Goal: Task Accomplishment & Management: Manage account settings

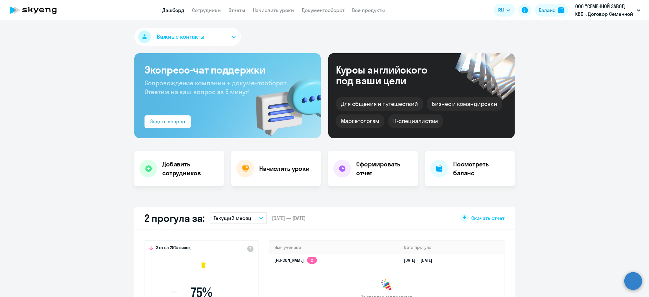
drag, startPoint x: 0, startPoint y: 0, endPoint x: 275, endPoint y: 15, distance: 275.8
click at [281, 10] on link "Начислить уроки" at bounding box center [273, 10] width 41 height 6
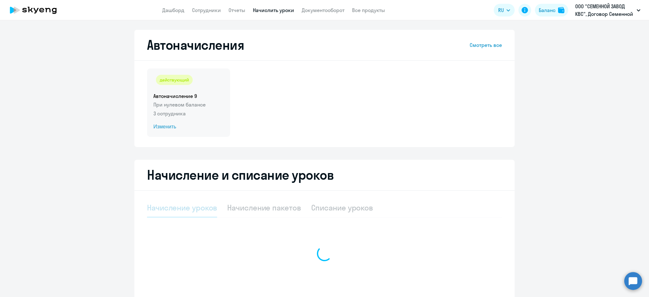
select select "10"
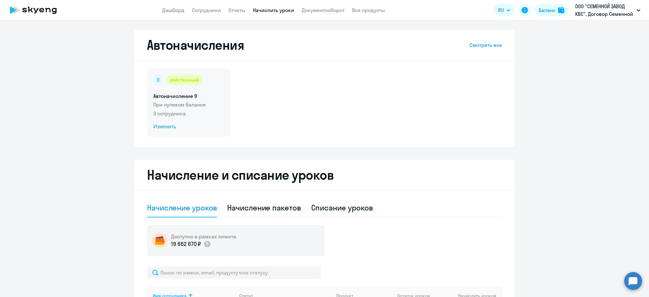
click at [189, 99] on div "действующий Автоначисление 9 При нулевом балансе 3 сотрудника Изменить" at bounding box center [188, 102] width 83 height 68
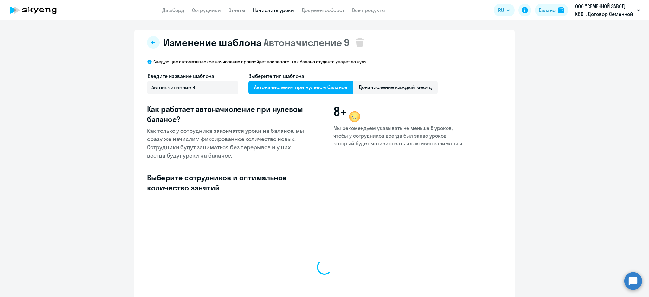
select select "10"
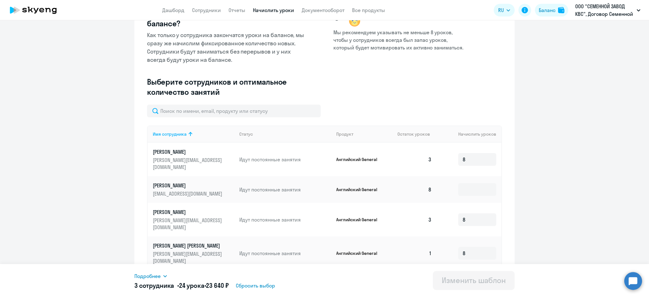
scroll to position [127, 0]
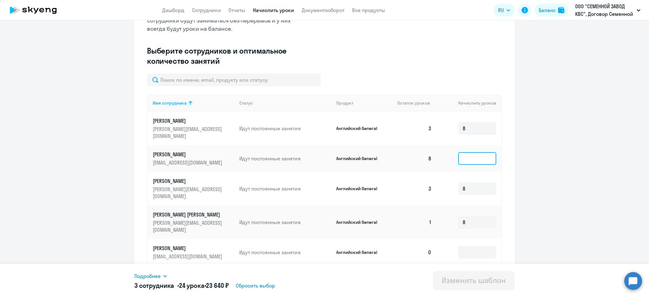
click at [472, 152] on input at bounding box center [477, 158] width 38 height 13
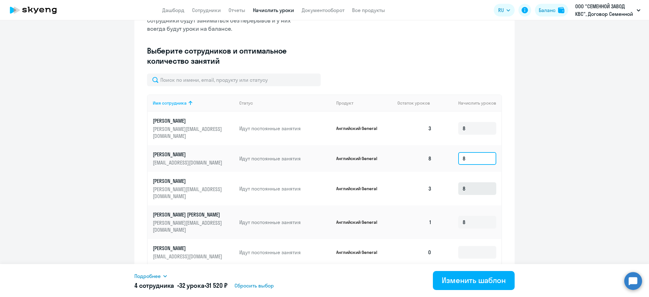
scroll to position [127, 0]
type input "8"
click at [483, 282] on div "Изменить шаблон" at bounding box center [474, 280] width 64 height 10
